Goal: Navigation & Orientation: Find specific page/section

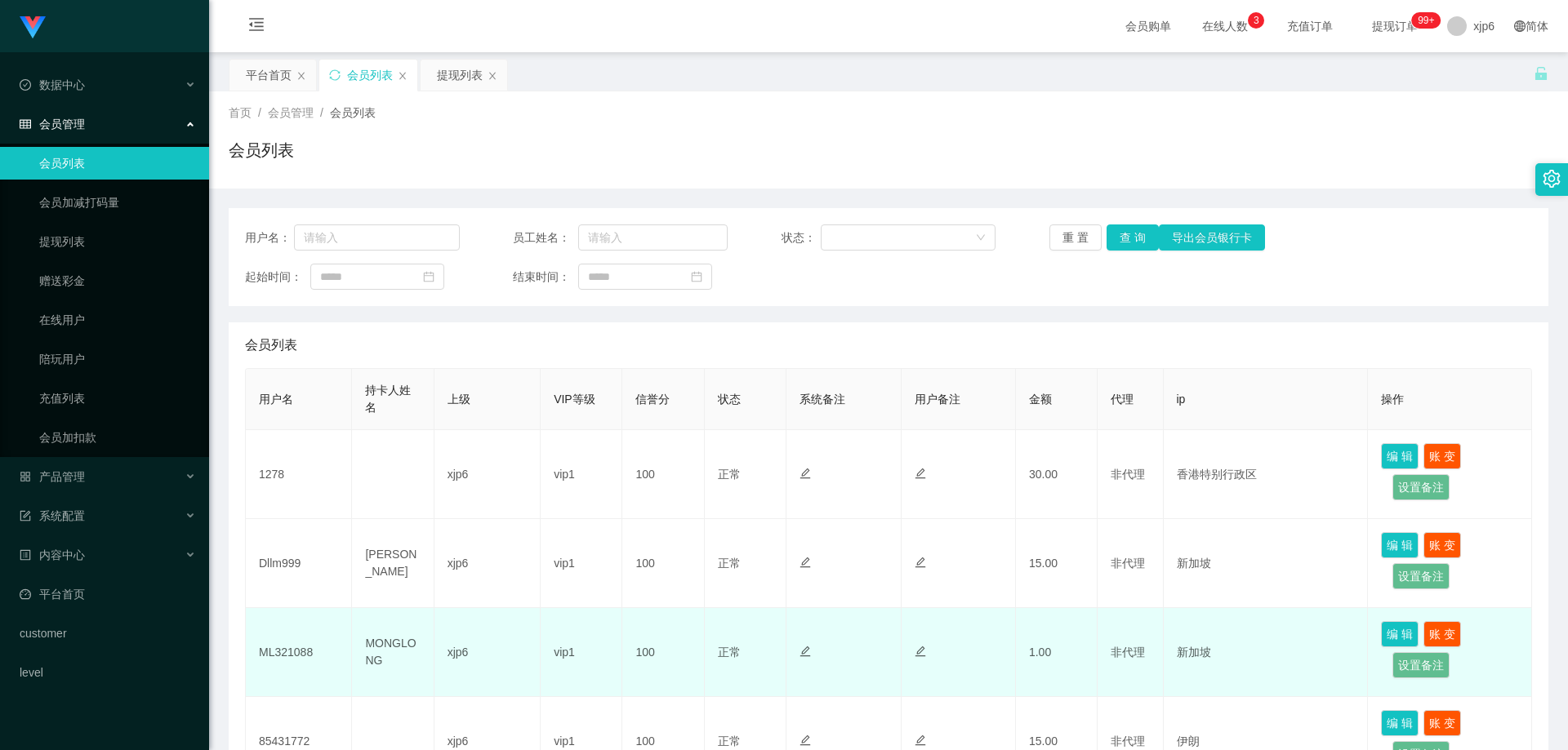
scroll to position [81, 0]
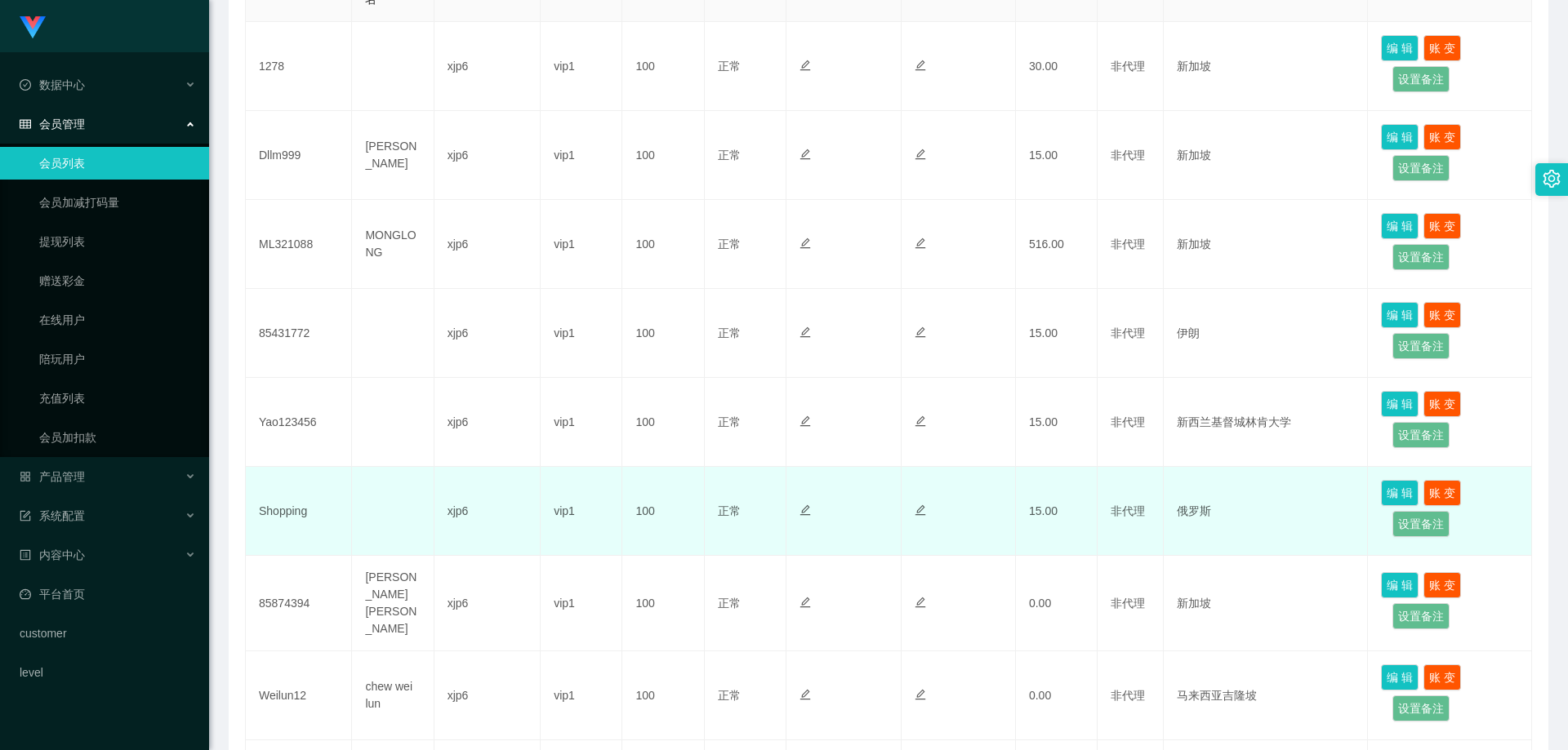
scroll to position [572, 0]
